Goal: Check status: Check status

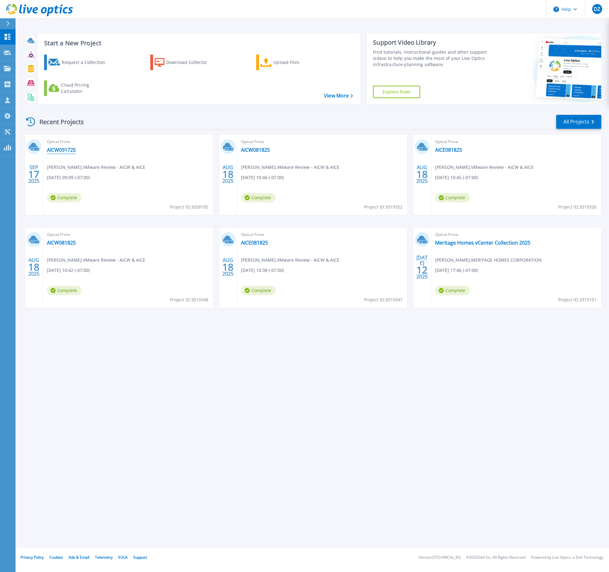
click at [74, 149] on link "AICW091725" at bounding box center [61, 150] width 29 height 6
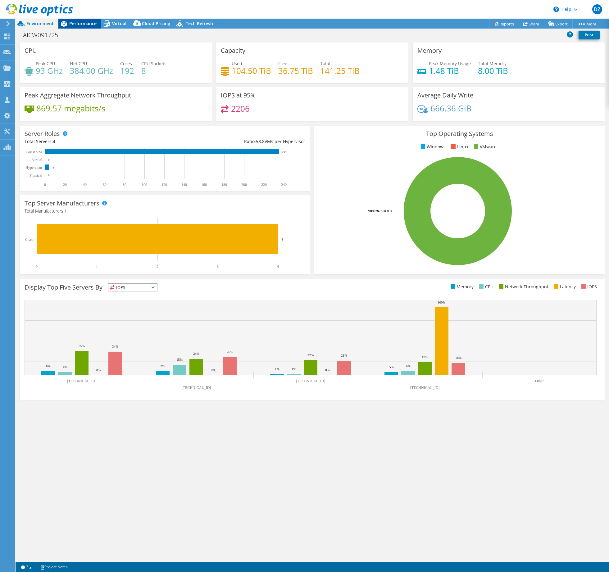
click at [73, 24] on span "Performance" at bounding box center [82, 23] width 27 height 6
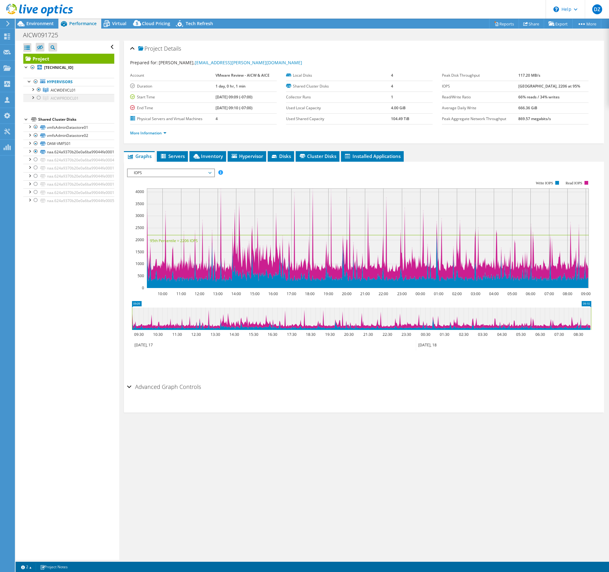
click at [38, 99] on div at bounding box center [39, 97] width 6 height 7
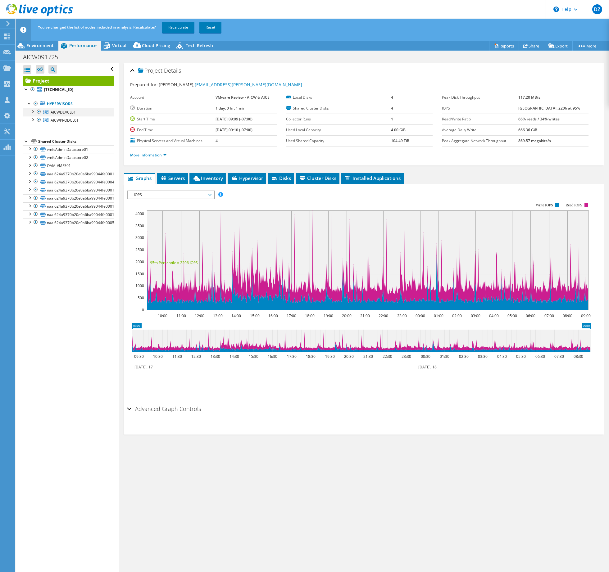
click at [38, 111] on div at bounding box center [39, 111] width 6 height 7
click at [178, 28] on link "Recalculate" at bounding box center [178, 27] width 32 height 11
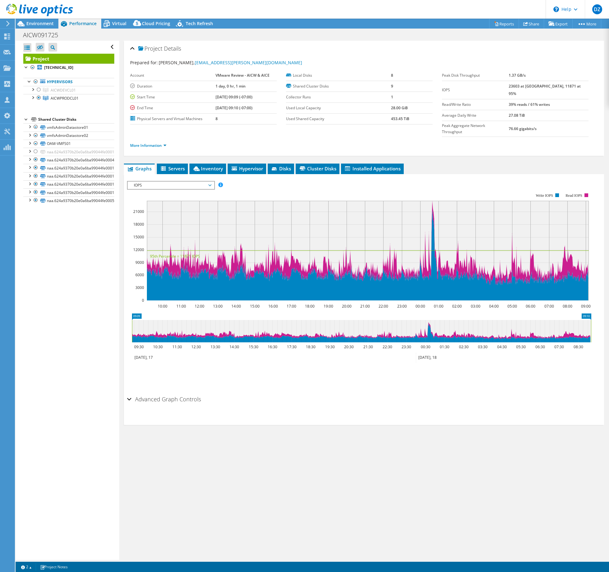
click at [209, 182] on span "IOPS" at bounding box center [171, 185] width 80 height 7
click at [194, 256] on li "All" at bounding box center [171, 259] width 86 height 7
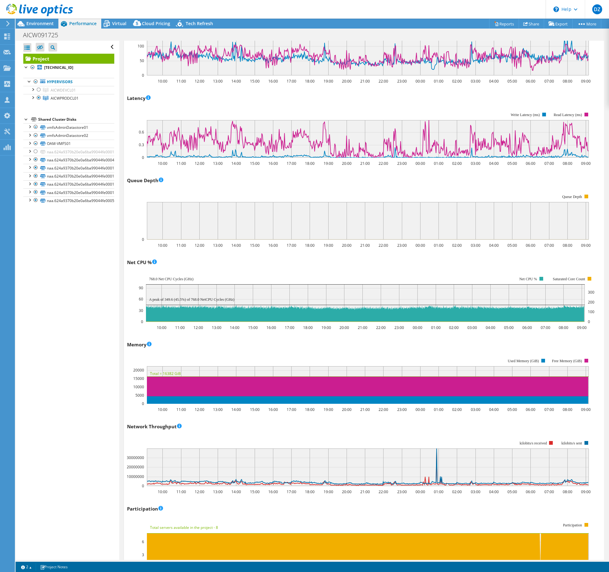
scroll to position [342, 0]
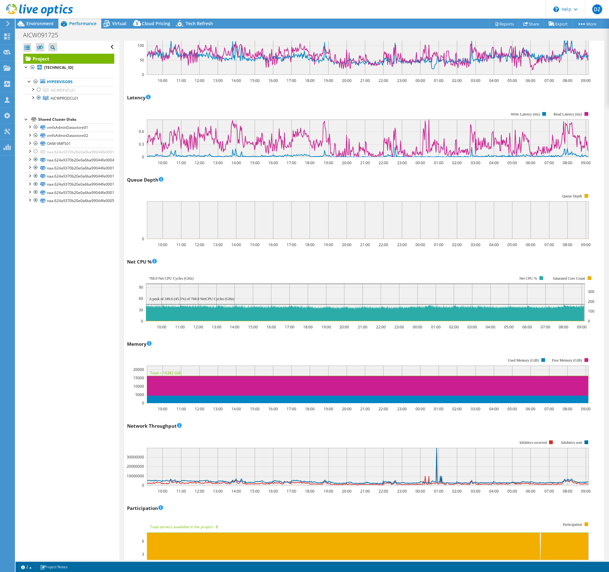
drag, startPoint x: 419, startPoint y: 6, endPoint x: 425, endPoint y: 0, distance: 8.6
click at [419, 6] on header "DZ Channel Partner [PERSON_NAME] [PERSON_NAME][EMAIL_ADDRESS][PERSON_NAME][DOMA…" at bounding box center [304, 9] width 609 height 19
